Goal: Information Seeking & Learning: Learn about a topic

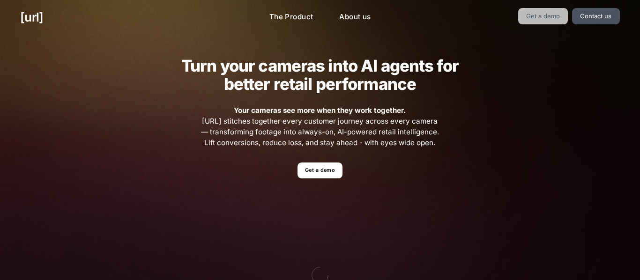
click at [536, 18] on link "Get a demo" at bounding box center [543, 16] width 50 height 16
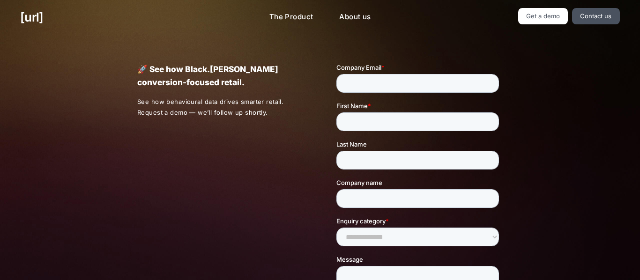
scroll to position [290, 0]
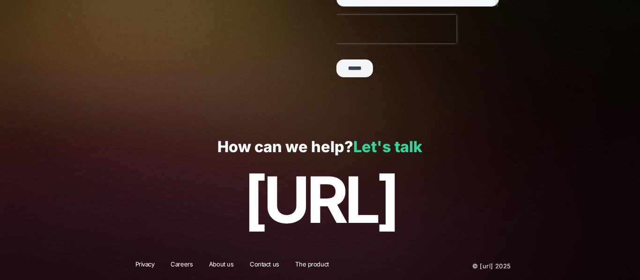
click at [374, 155] on link "Let's talk" at bounding box center [387, 147] width 69 height 18
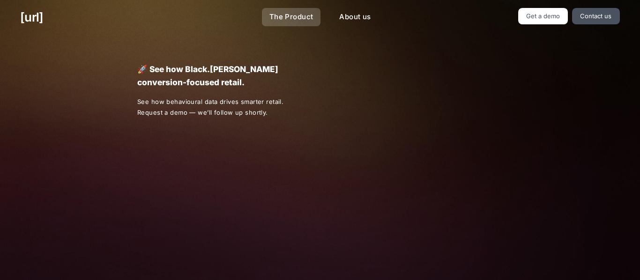
click at [289, 14] on link "The Product" at bounding box center [291, 17] width 59 height 18
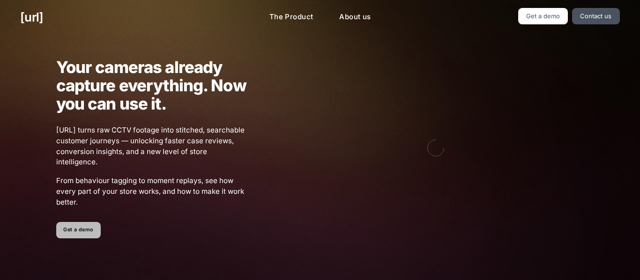
click at [87, 230] on link "Get a demo" at bounding box center [78, 230] width 44 height 16
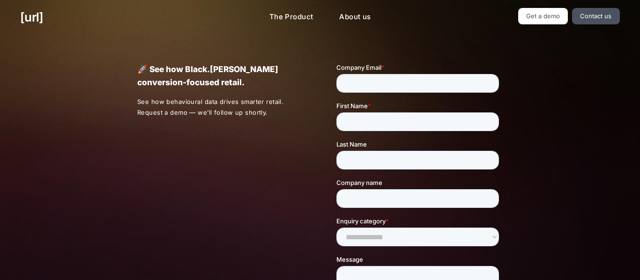
click at [87, 230] on div "🚀 See how Black.ai powers conversion-focused retail. See how behavioural data d…" at bounding box center [320, 224] width 640 height 378
